Goal: Check status

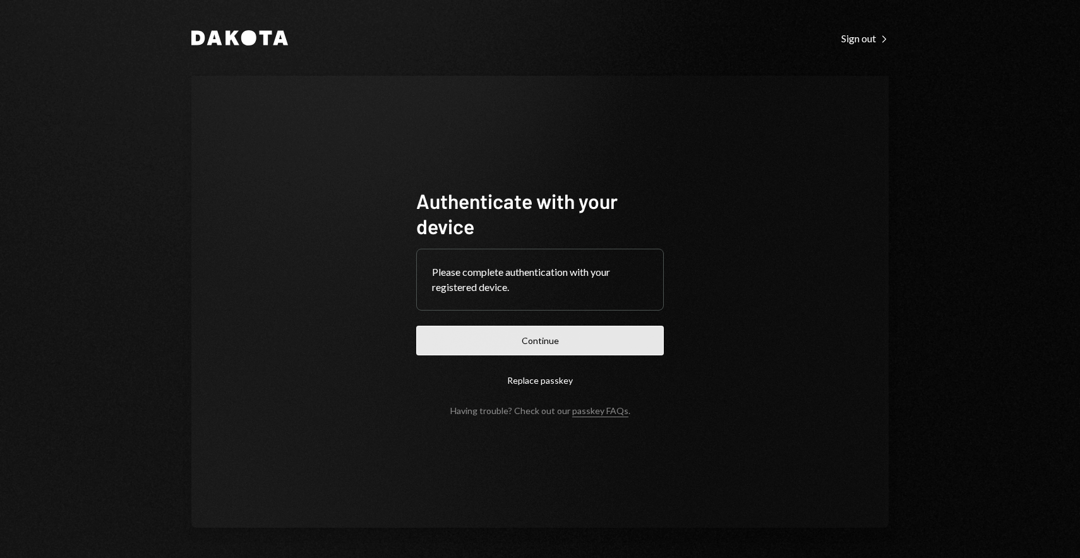
click at [519, 348] on button "Continue" at bounding box center [540, 341] width 248 height 30
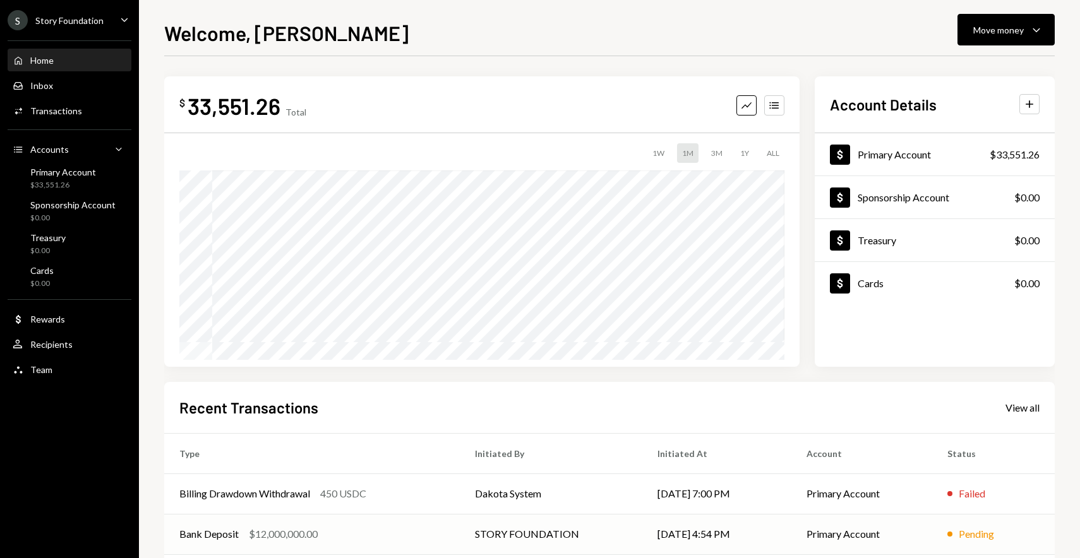
click at [227, 536] on div "Bank Deposit" at bounding box center [208, 534] width 59 height 15
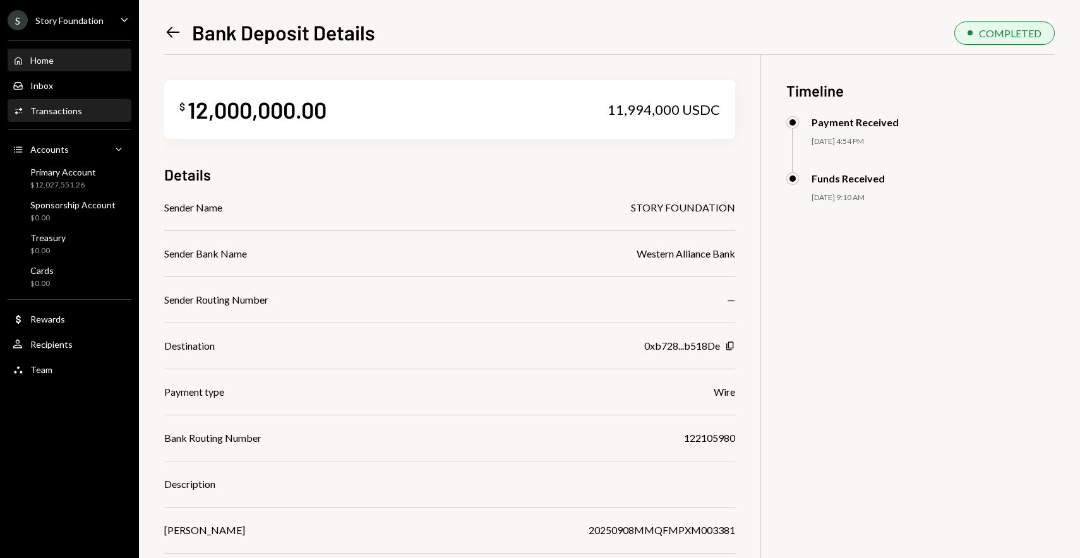
click at [53, 64] on div "Home" at bounding box center [41, 60] width 23 height 11
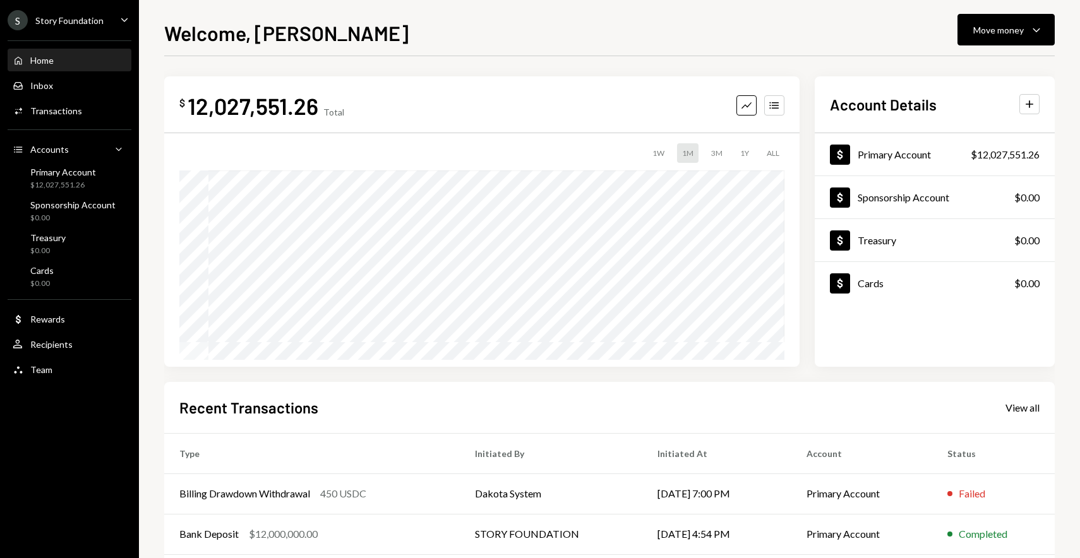
click at [386, 45] on div "Welcome, [PERSON_NAME] Move money Caret Down $ 12,027,551.26 Total Graph Accoun…" at bounding box center [609, 288] width 891 height 541
